Goal: Task Accomplishment & Management: Manage account settings

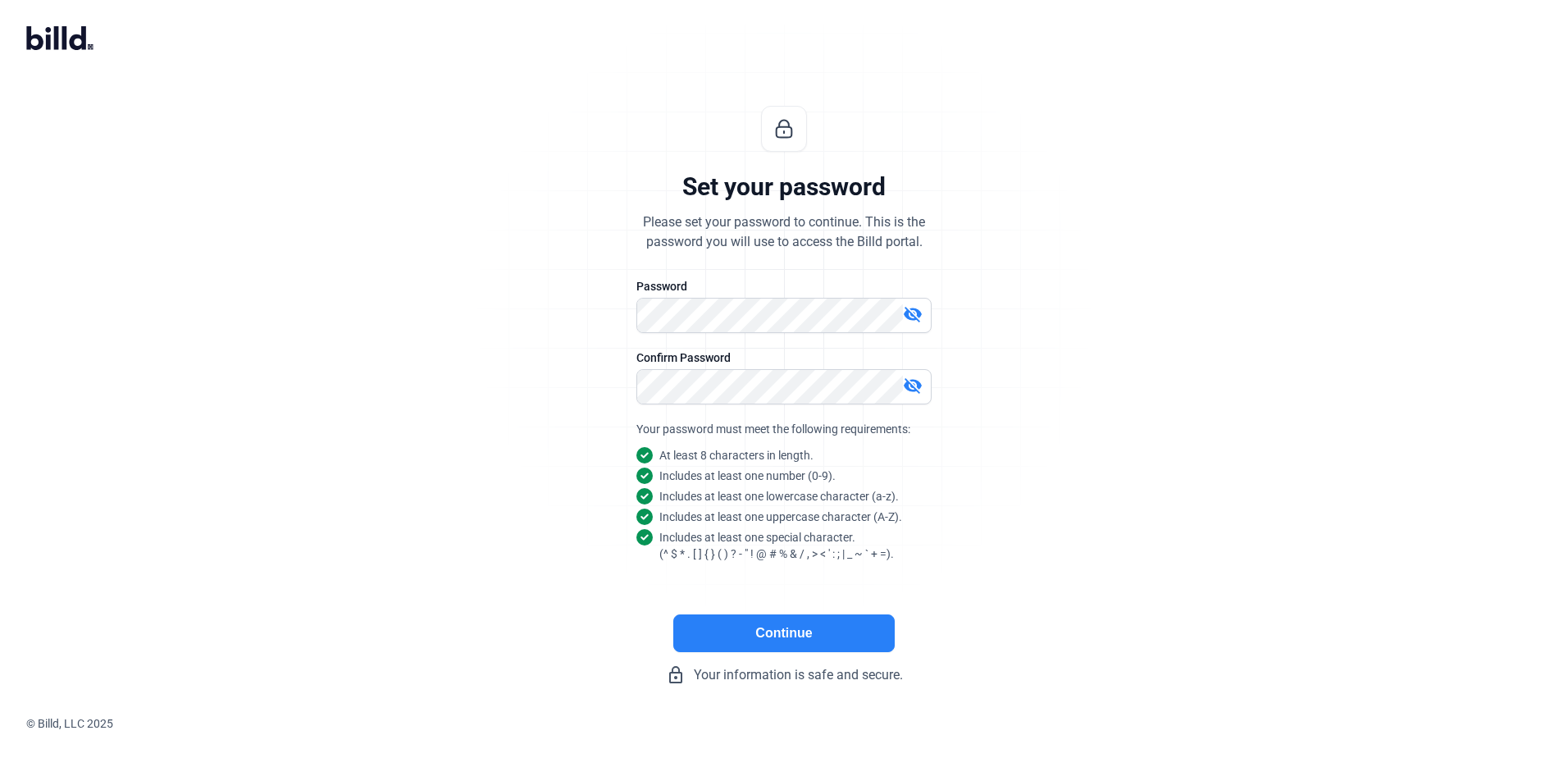
click at [762, 627] on button "Continue" at bounding box center [784, 633] width 222 height 38
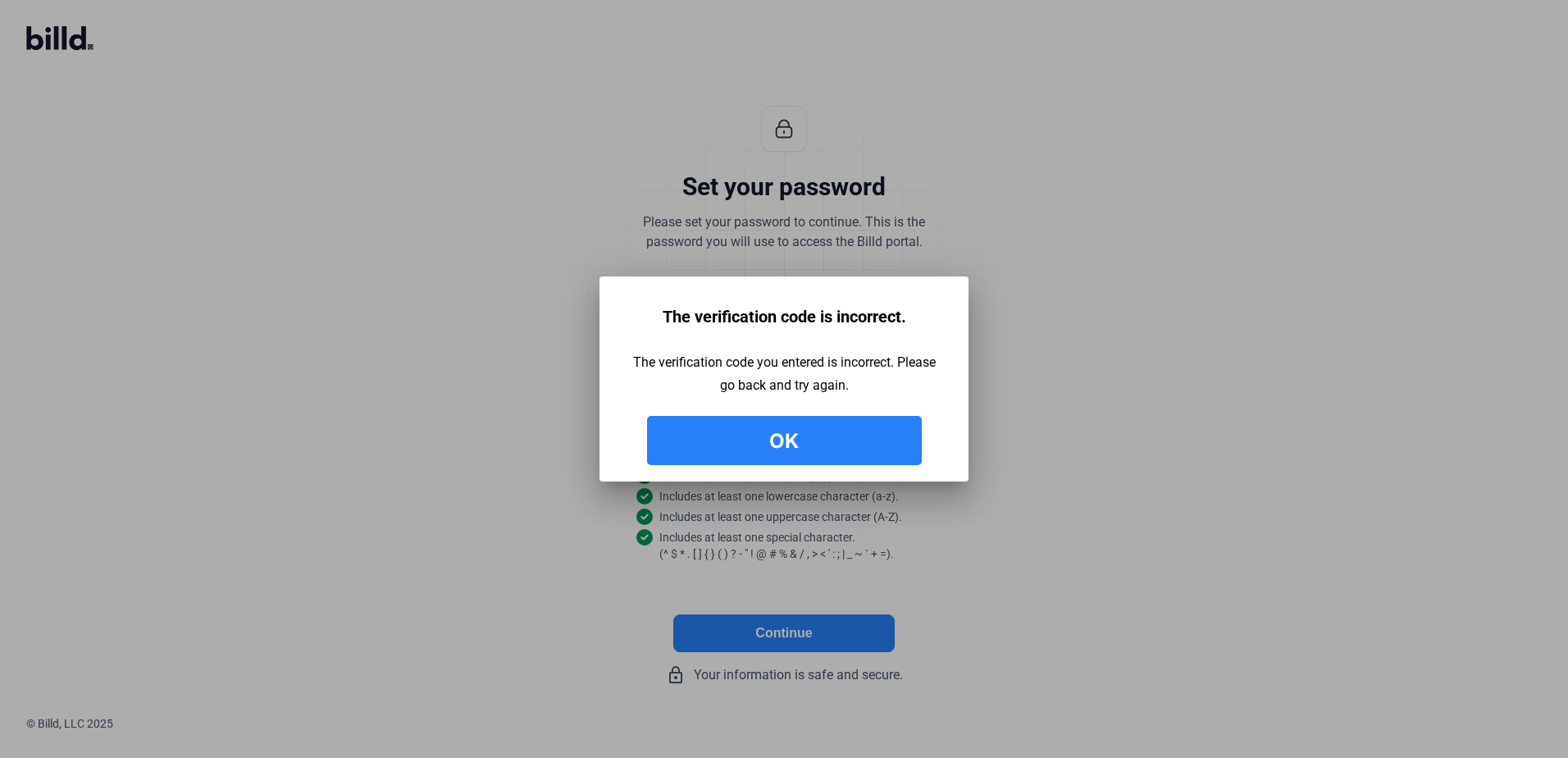
click at [846, 447] on button "Ok" at bounding box center [784, 441] width 275 height 50
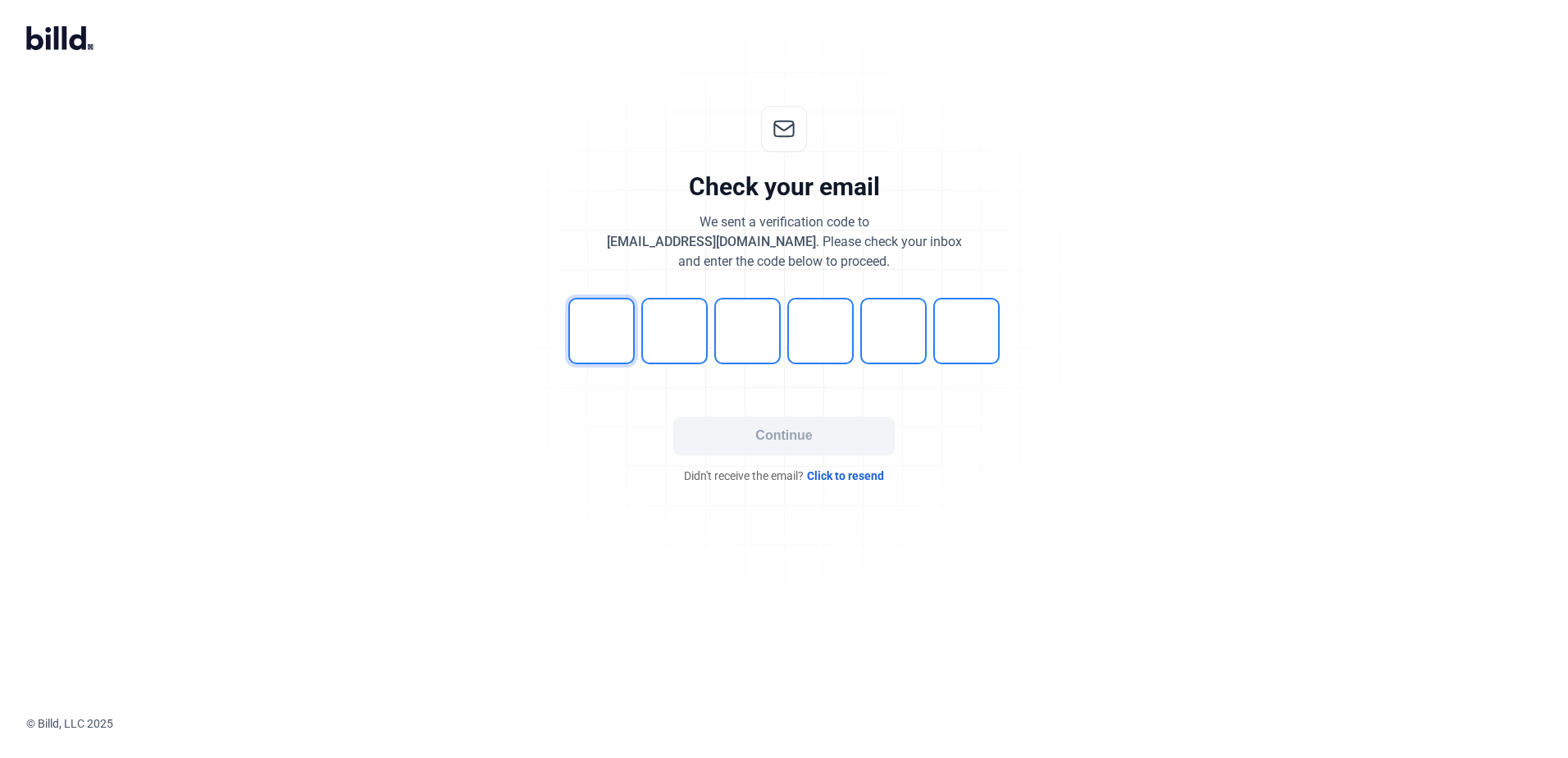
click at [584, 333] on input "tel" at bounding box center [601, 331] width 67 height 67
type input "2"
type input "7"
type input "6"
type input "7"
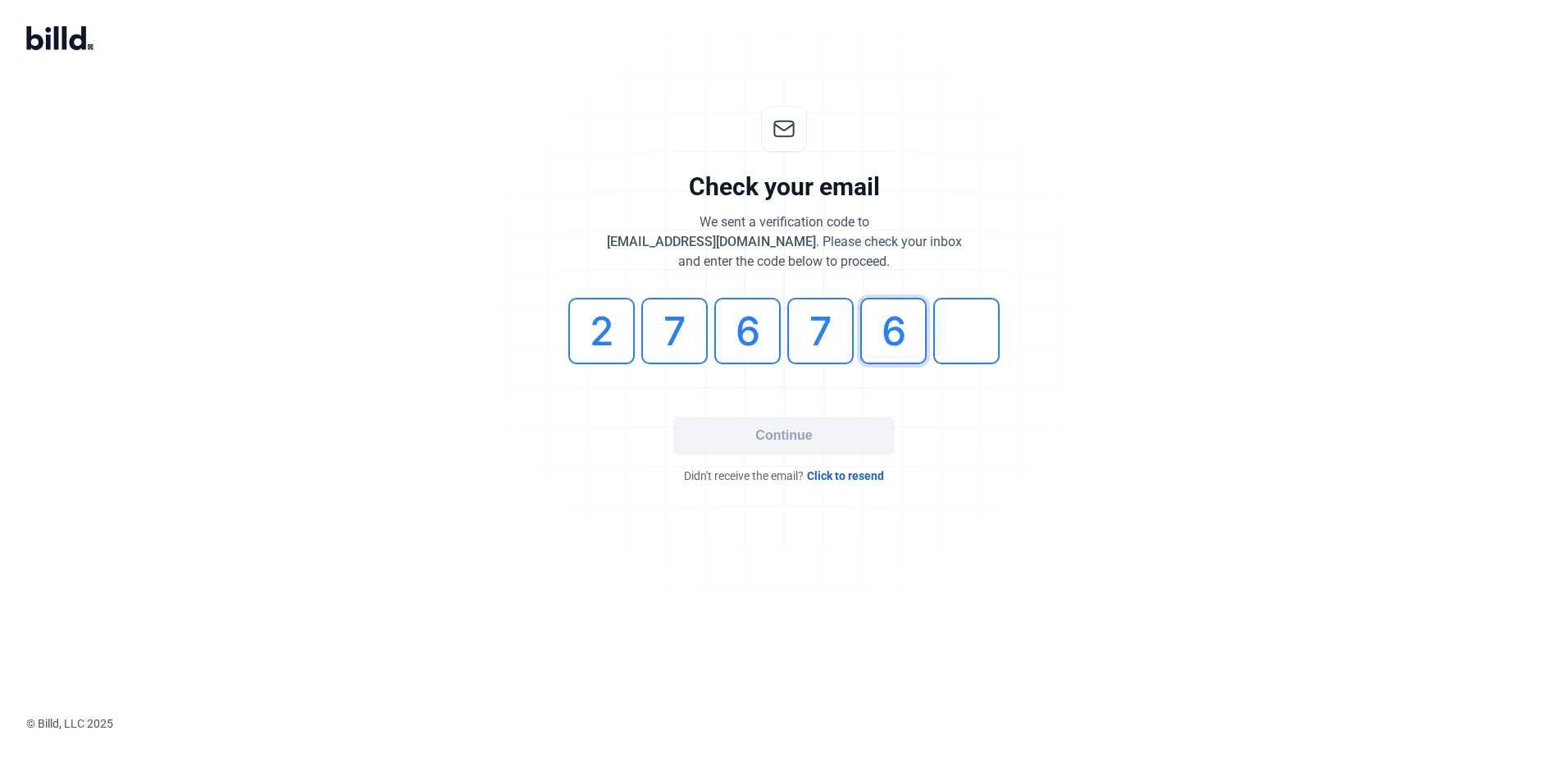
type input "6"
click at [774, 429] on button "Continue" at bounding box center [784, 435] width 222 height 38
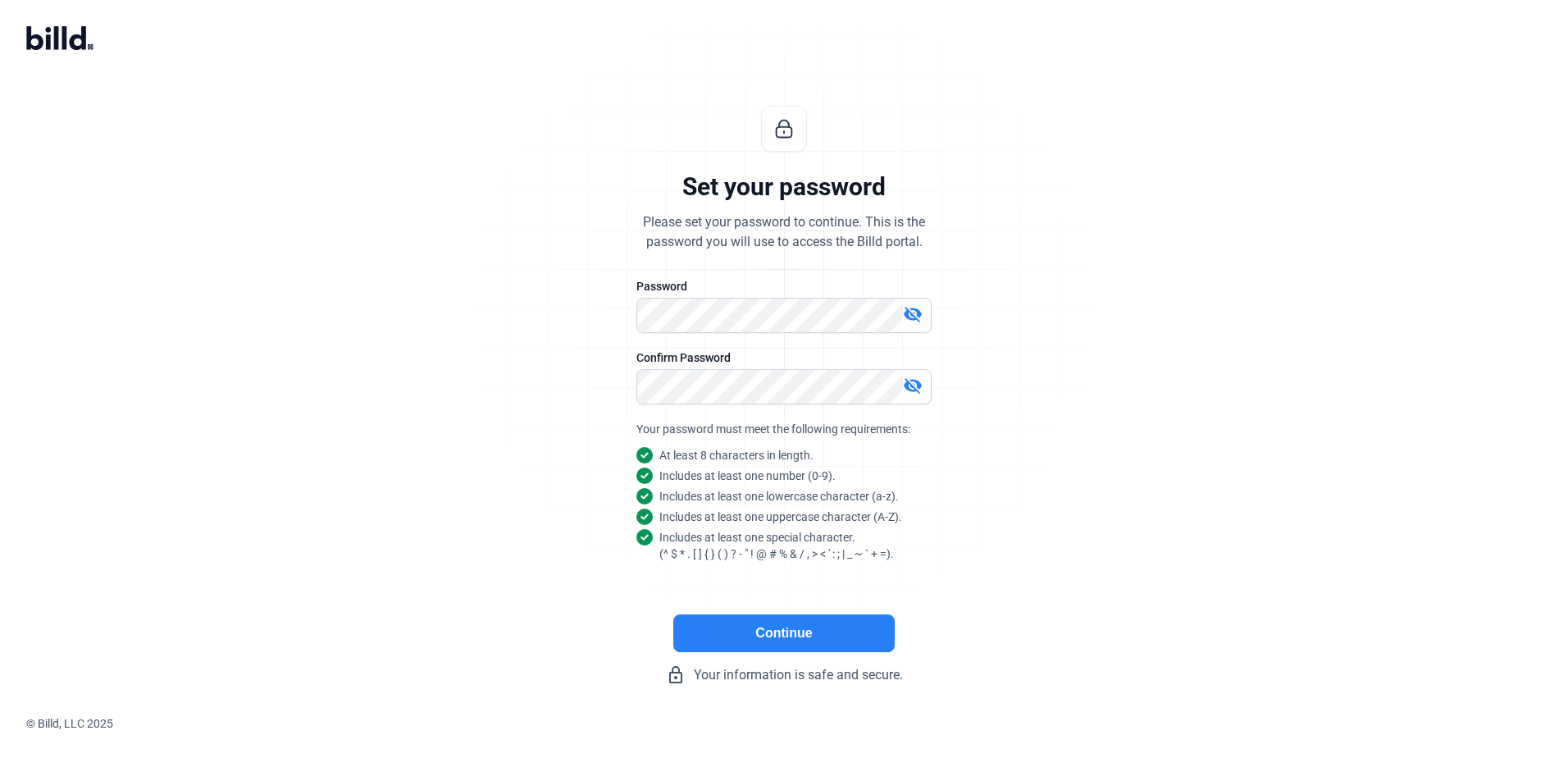
click at [766, 631] on button "Continue" at bounding box center [784, 633] width 222 height 38
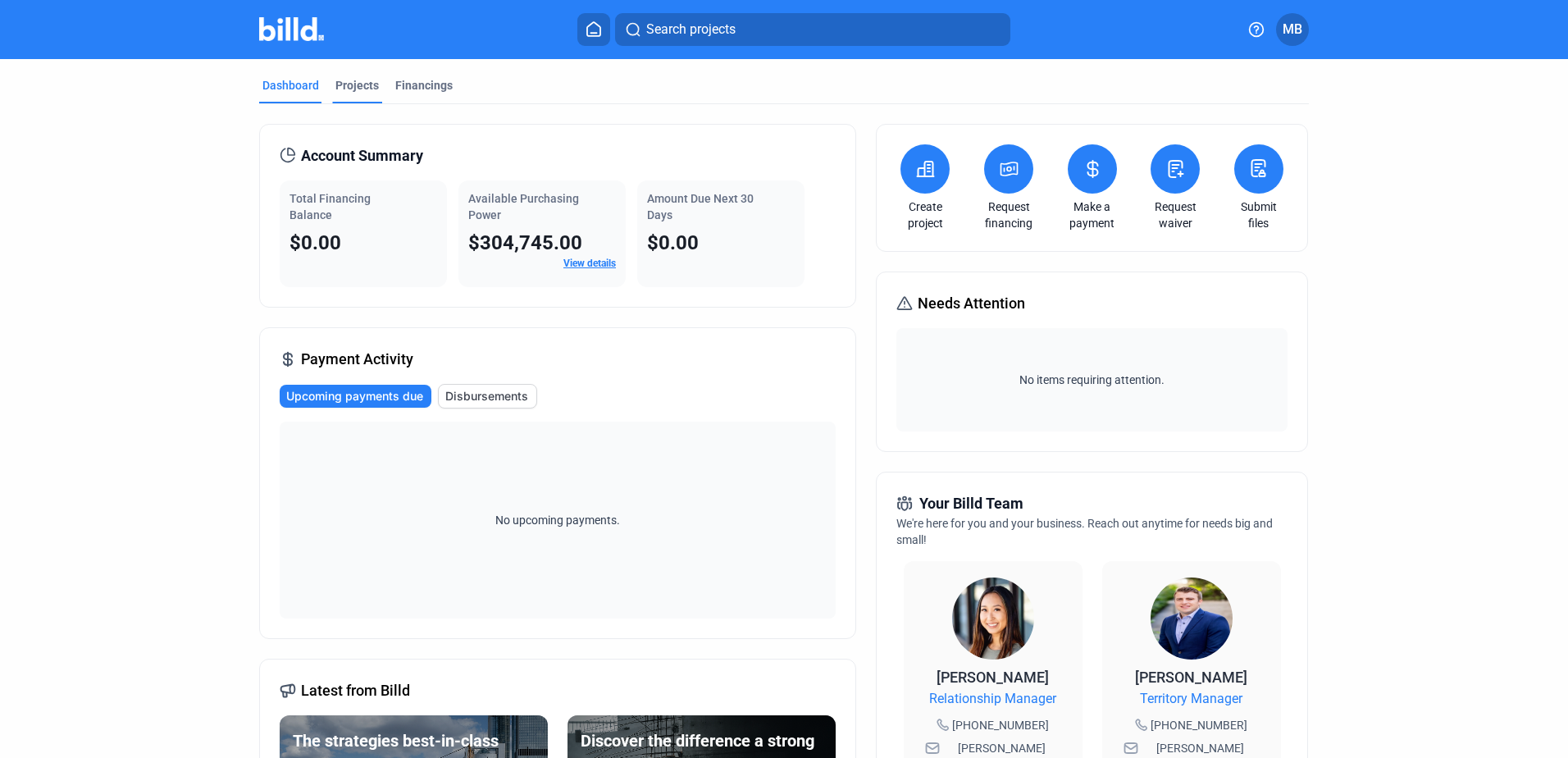
click at [363, 84] on div "Projects" at bounding box center [357, 85] width 44 height 16
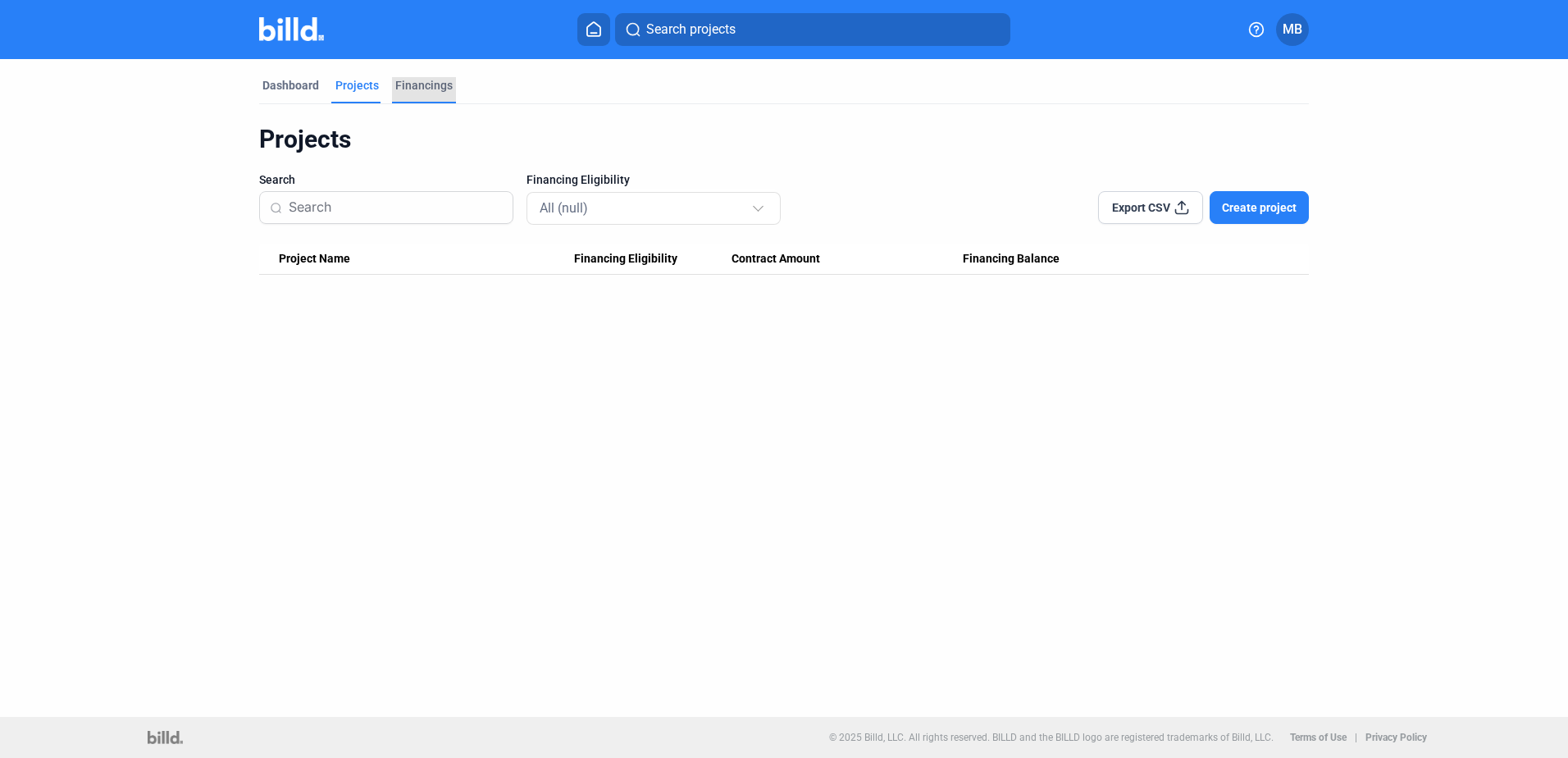
click at [419, 84] on div "Financings" at bounding box center [423, 85] width 57 height 16
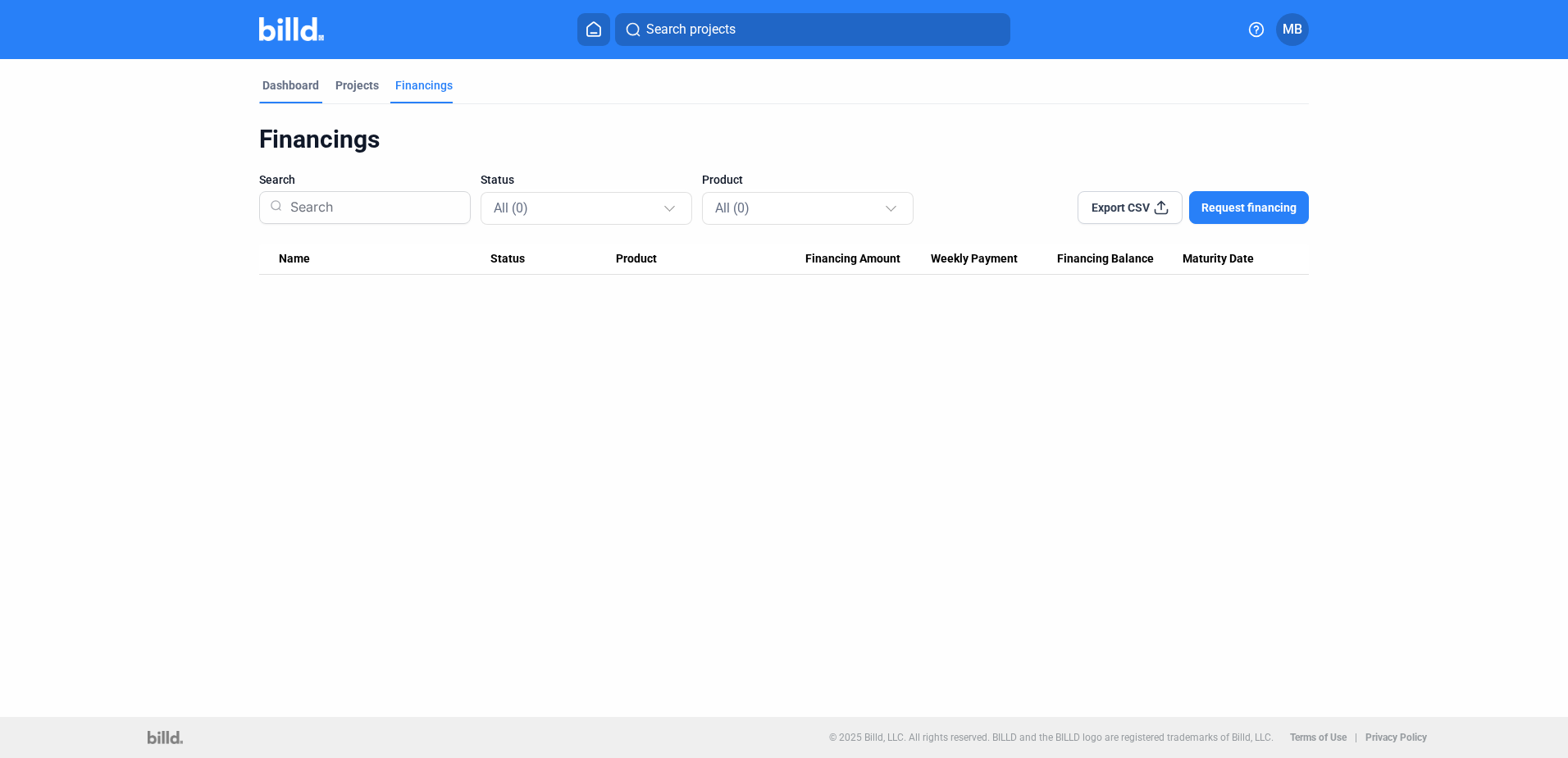
click at [299, 82] on div "Dashboard" at bounding box center [291, 85] width 56 height 16
